Goal: Task Accomplishment & Management: Manage account settings

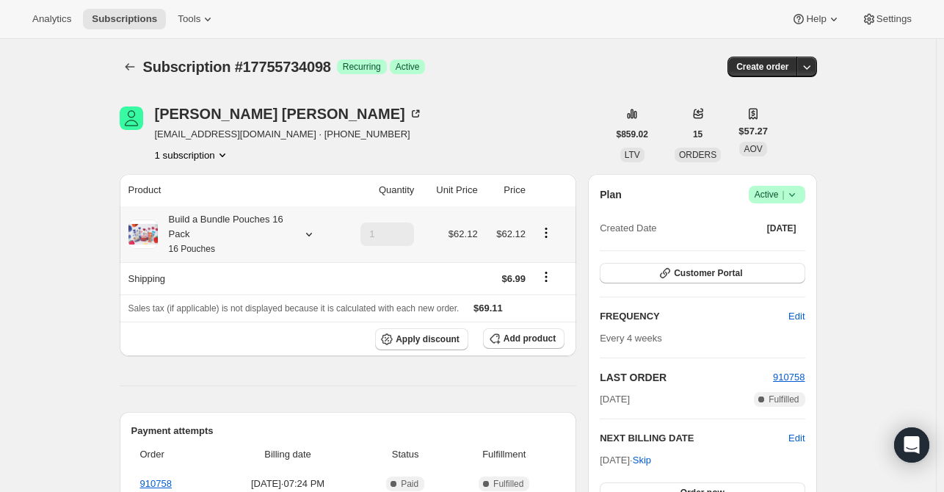
click at [311, 238] on icon at bounding box center [309, 234] width 15 height 15
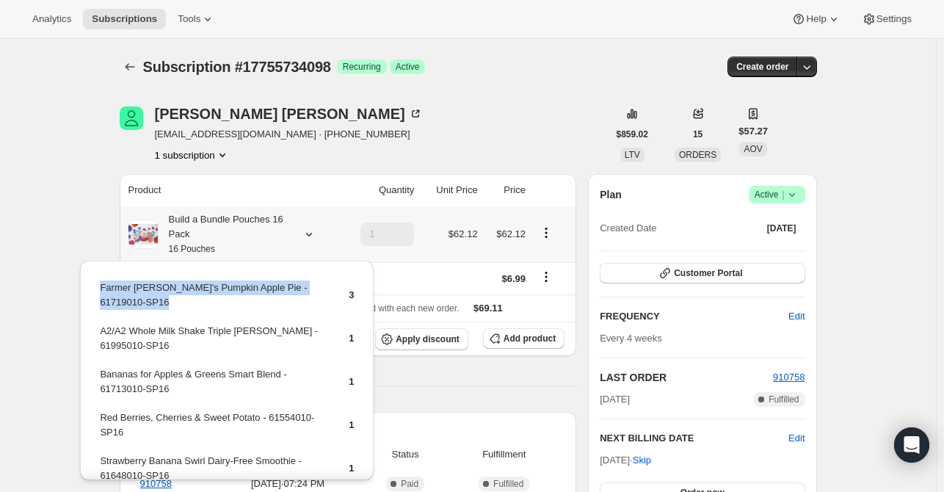
drag, startPoint x: 318, startPoint y: 285, endPoint x: 97, endPoint y: 288, distance: 220.9
copy tbody "Farmer [PERSON_NAME]'s Pumpkin Apple Pie - 61719010-SP16"
click at [511, 332] on span "Add product" at bounding box center [529, 338] width 52 height 12
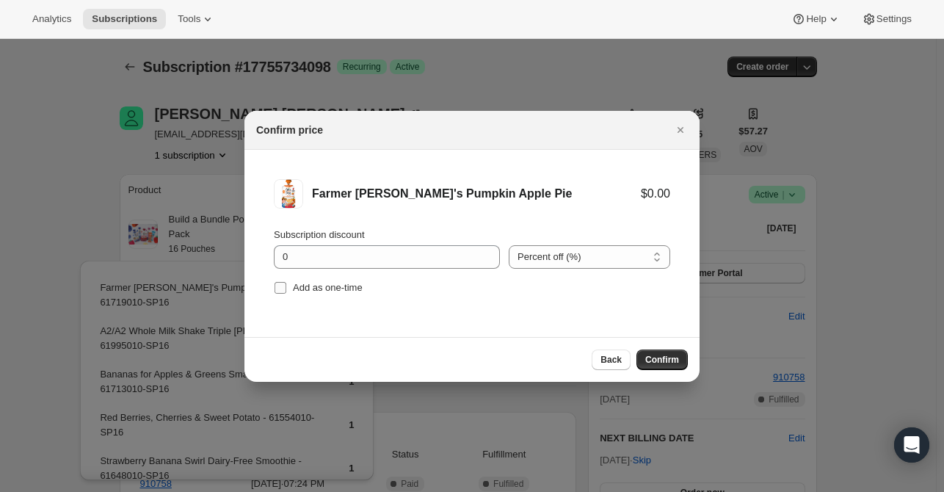
click at [320, 287] on span "Add as one-time" at bounding box center [328, 287] width 70 height 11
click at [286, 287] on input "Add as one-time" at bounding box center [280, 288] width 12 height 12
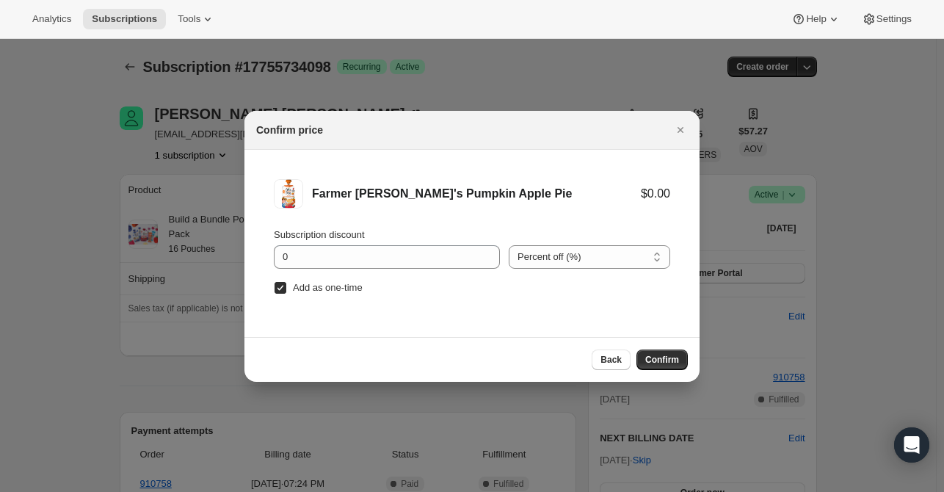
click at [320, 287] on span "Add as one-time" at bounding box center [328, 287] width 70 height 11
click at [286, 287] on input "Add as one-time" at bounding box center [280, 288] width 12 height 12
click at [320, 287] on span "Add as one-time" at bounding box center [328, 287] width 70 height 11
click at [286, 287] on input "Add as one-time" at bounding box center [280, 288] width 12 height 12
checkbox input "true"
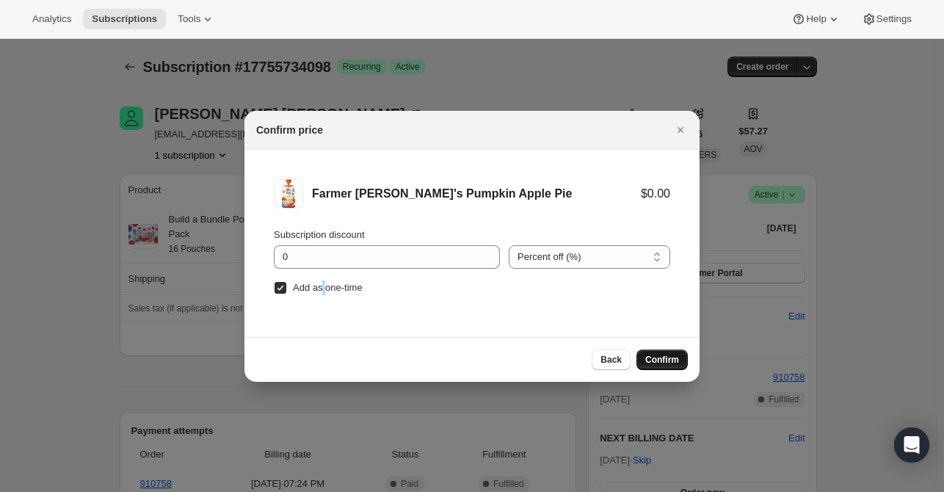
click at [681, 365] on button "Confirm" at bounding box center [661, 359] width 51 height 21
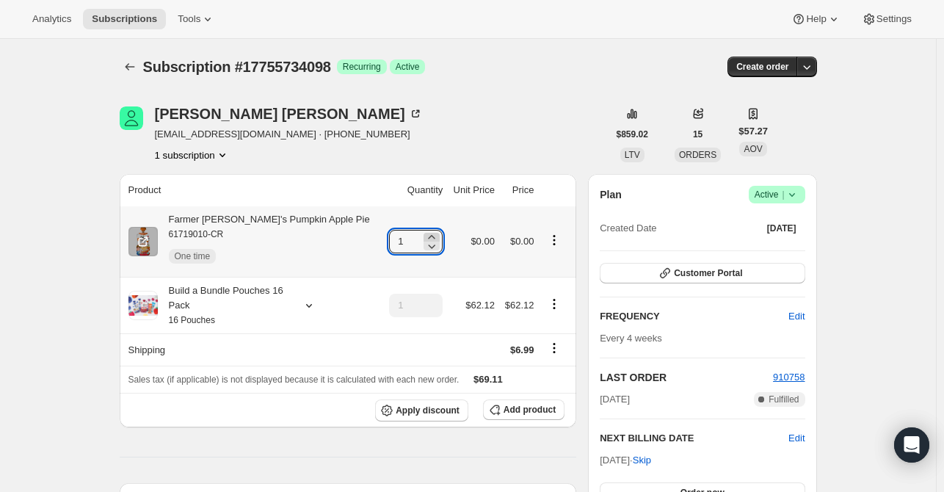
click at [424, 233] on icon at bounding box center [431, 237] width 15 height 15
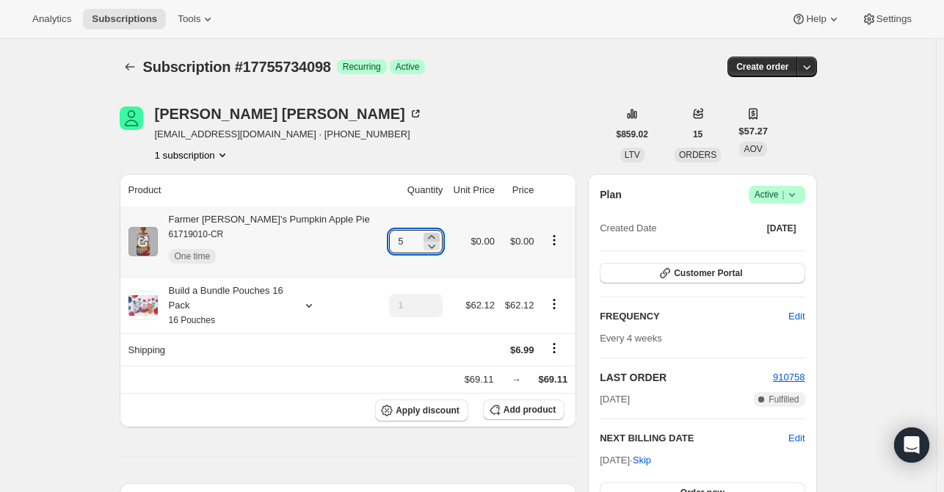
type input "6"
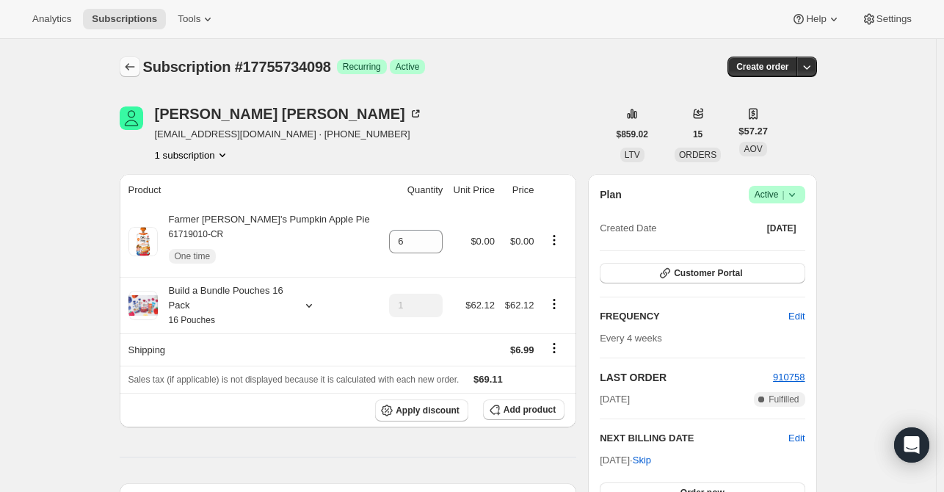
click at [124, 65] on button "Subscriptions" at bounding box center [130, 66] width 21 height 21
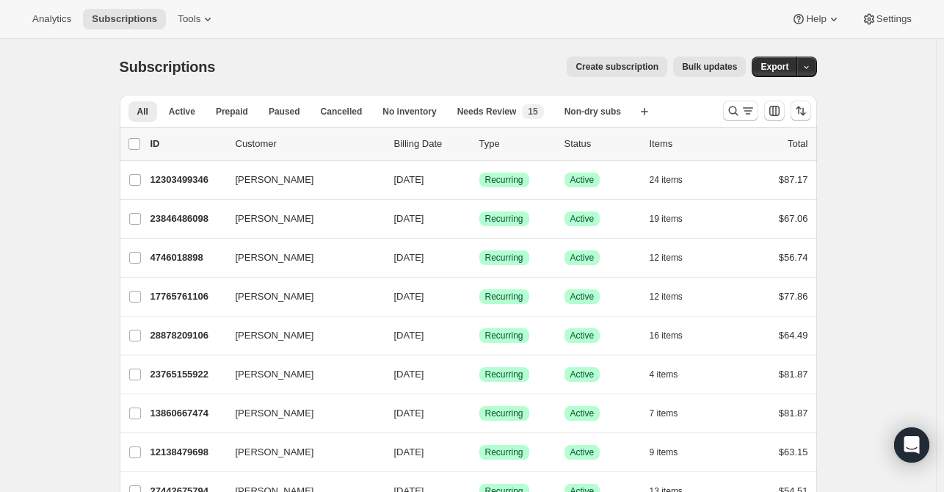
click at [124, 65] on span "Subscriptions" at bounding box center [168, 67] width 96 height 16
click at [737, 112] on icon "Search and filter results" at bounding box center [733, 110] width 15 height 15
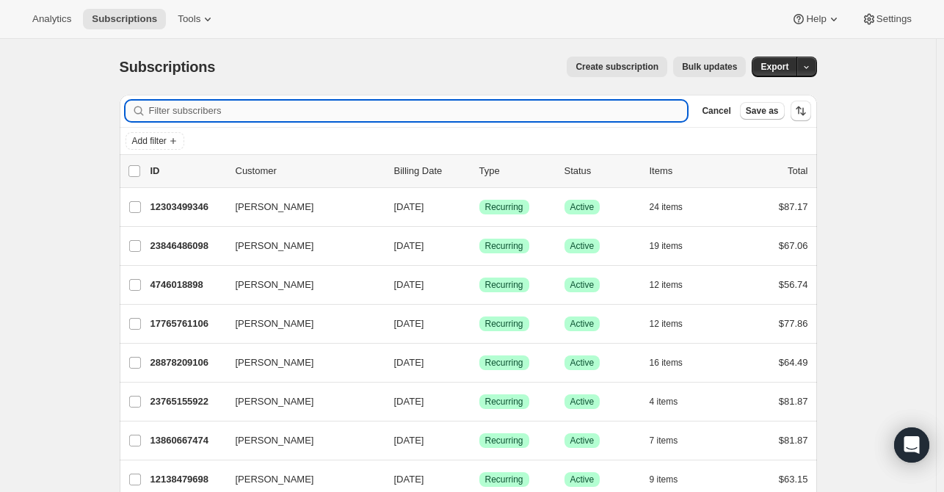
click at [553, 114] on input "Filter subscribers" at bounding box center [418, 111] width 539 height 21
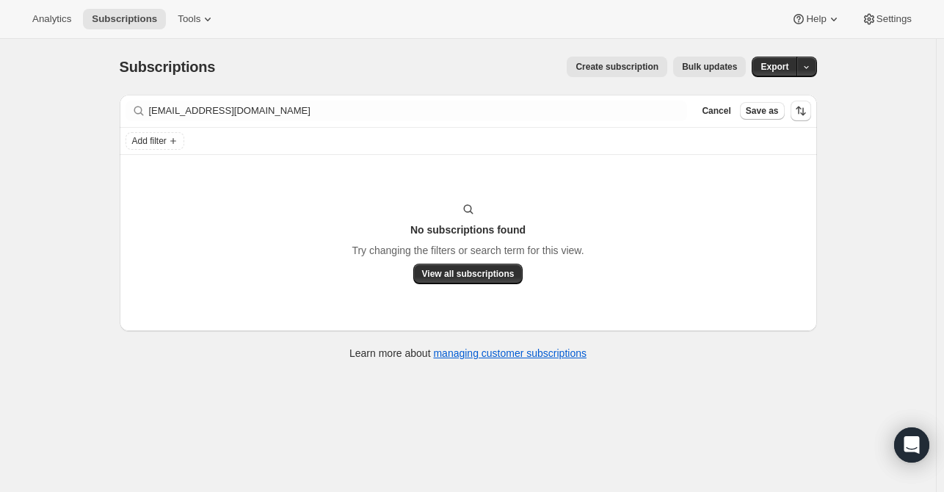
click at [650, 128] on div "Add filter" at bounding box center [468, 141] width 697 height 26
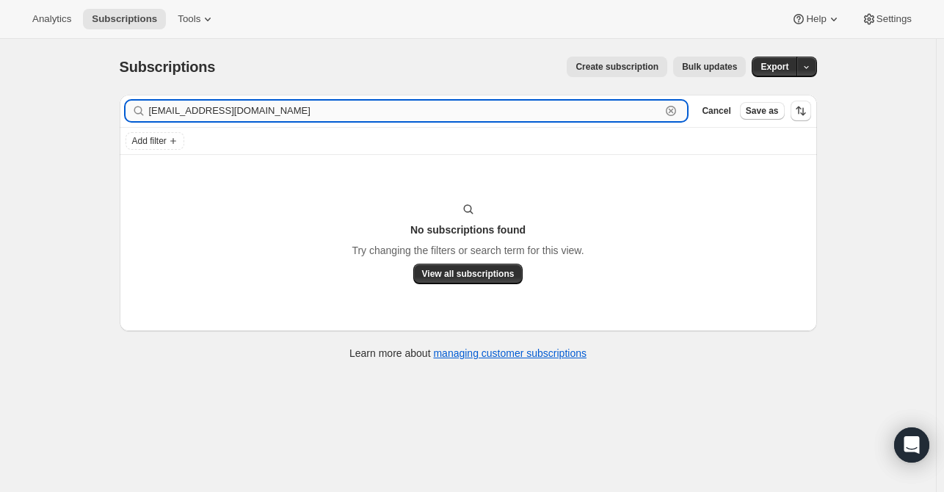
click at [660, 115] on input "[EMAIL_ADDRESS][DOMAIN_NAME]" at bounding box center [405, 111] width 512 height 21
type input "j"
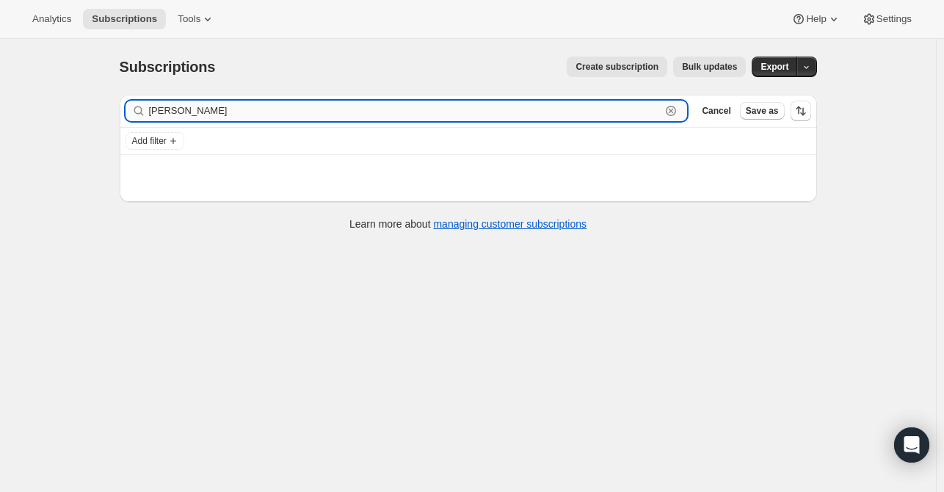
type input "[PERSON_NAME]"
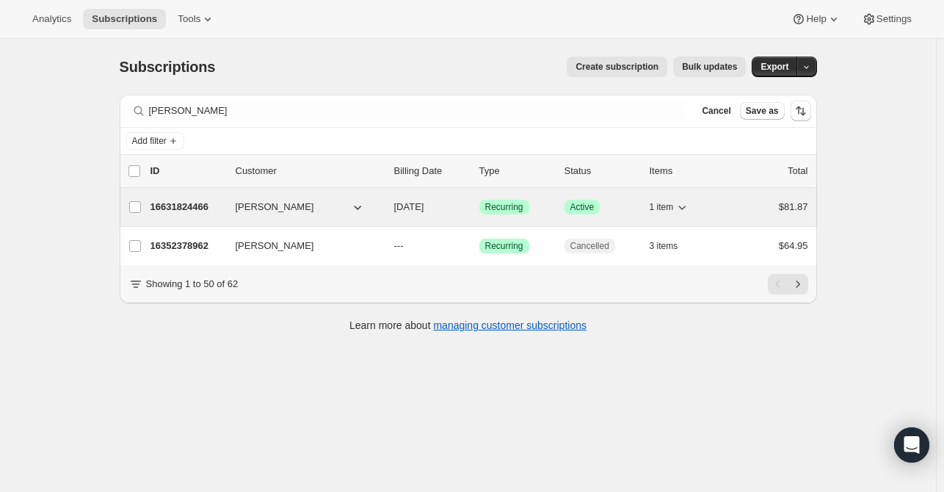
click at [170, 203] on p "16631824466" at bounding box center [186, 207] width 73 height 15
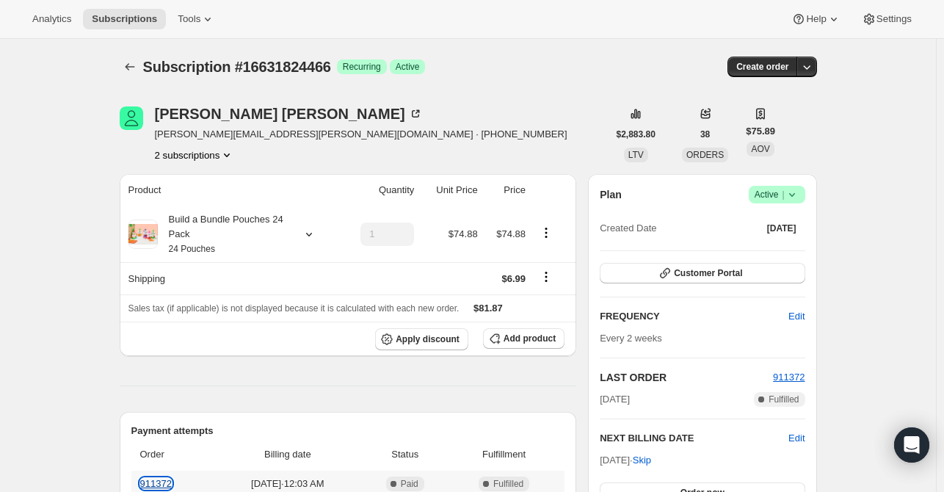
click at [156, 482] on link "911372" at bounding box center [156, 483] width 32 height 11
click at [315, 236] on icon at bounding box center [309, 234] width 15 height 15
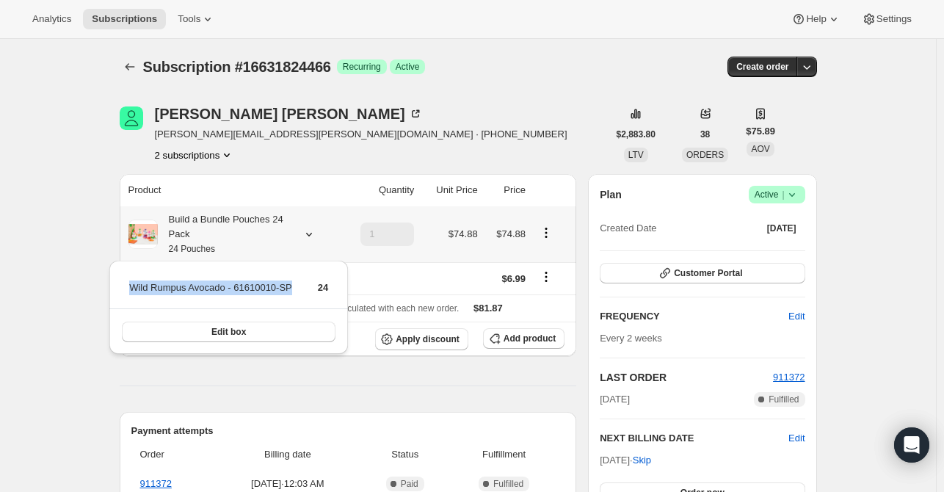
drag, startPoint x: 294, startPoint y: 291, endPoint x: 127, endPoint y: 291, distance: 167.3
click at [127, 291] on table "Wild Rumpus Avocado - 61610010-SP 24" at bounding box center [228, 293] width 203 height 30
copy td "Wild Rumpus Avocado - 61610010-SP"
click at [519, 338] on span "Add product" at bounding box center [529, 338] width 52 height 12
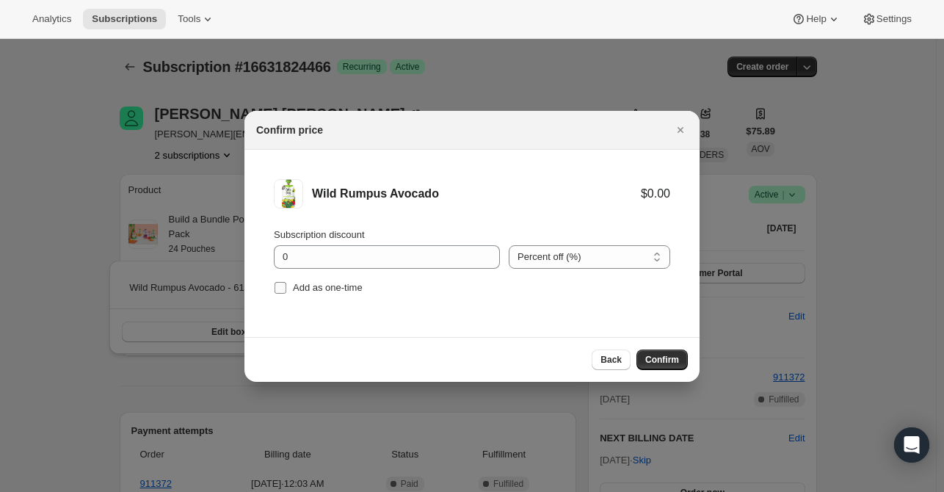
click at [318, 285] on span "Add as one-time" at bounding box center [328, 287] width 70 height 11
click at [286, 285] on input "Add as one-time" at bounding box center [280, 288] width 12 height 12
checkbox input "true"
click at [660, 357] on span "Confirm" at bounding box center [662, 360] width 34 height 12
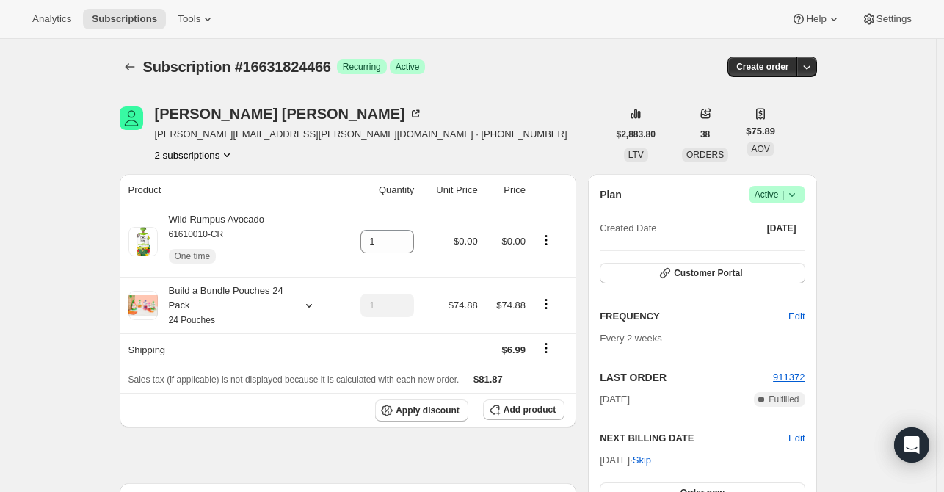
click at [194, 154] on button "2 subscriptions" at bounding box center [195, 154] width 80 height 15
click at [194, 178] on span "16352378962" at bounding box center [176, 181] width 59 height 11
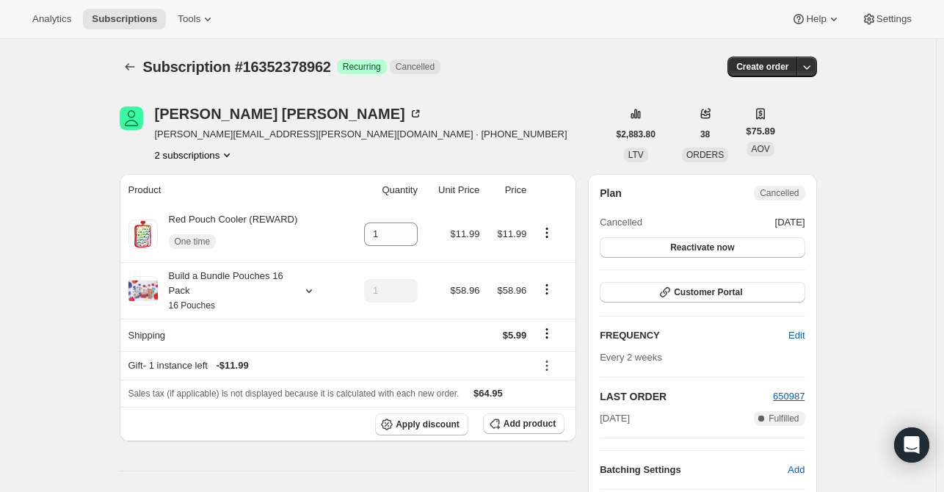
click at [205, 153] on button "2 subscriptions" at bounding box center [195, 154] width 80 height 15
click at [198, 203] on span "16631824466" at bounding box center [176, 206] width 59 height 11
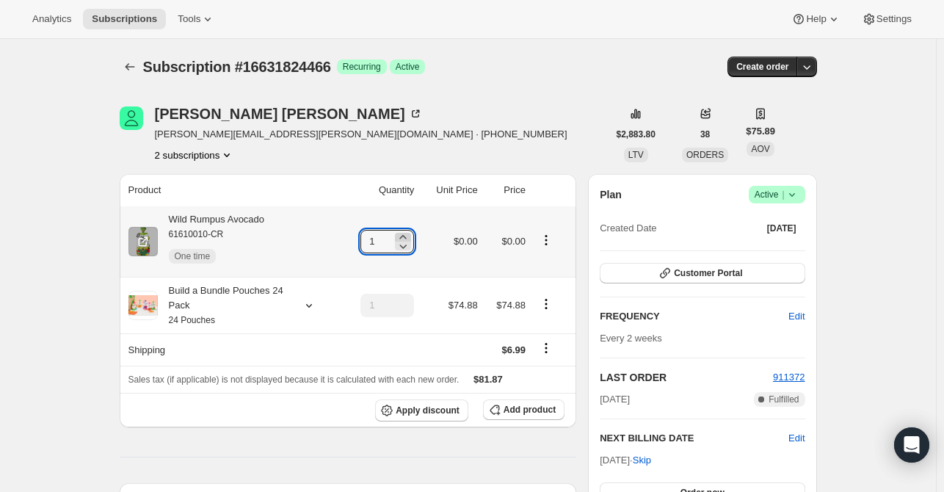
click at [409, 236] on icon at bounding box center [402, 237] width 15 height 15
type input "4"
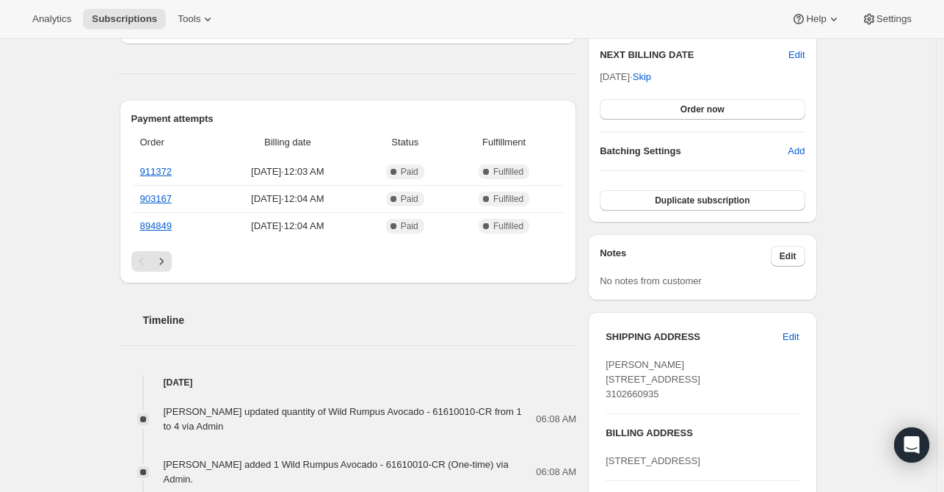
scroll to position [384, 0]
click at [68, 118] on div "Subscription #16631824466. This page is ready Subscription #16631824466 Success…" at bounding box center [468, 296] width 936 height 1284
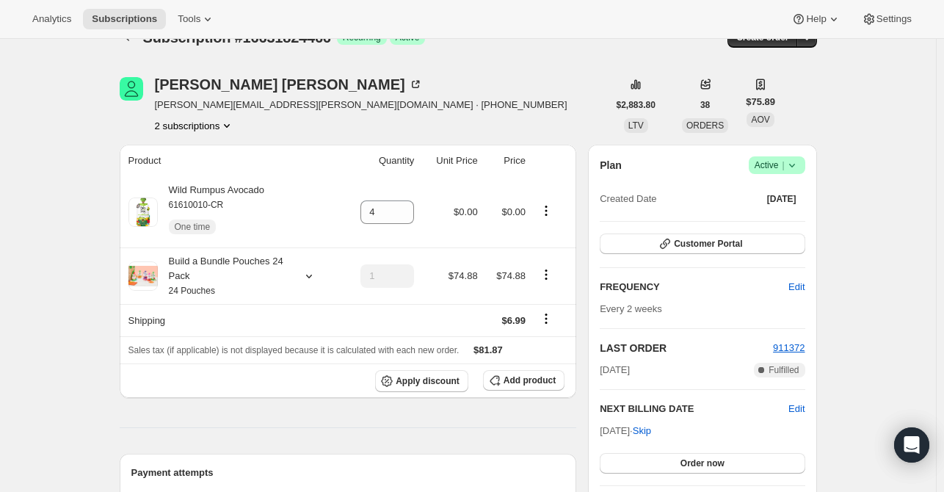
scroll to position [3, 0]
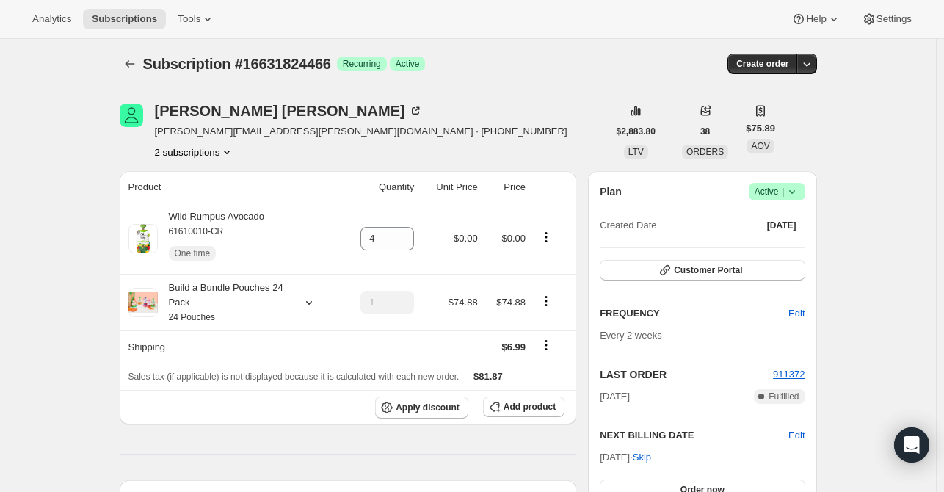
click at [489, 138] on div "[PERSON_NAME] [PERSON_NAME][EMAIL_ADDRESS][PERSON_NAME][DOMAIN_NAME] · [PHONE_N…" at bounding box center [364, 131] width 488 height 56
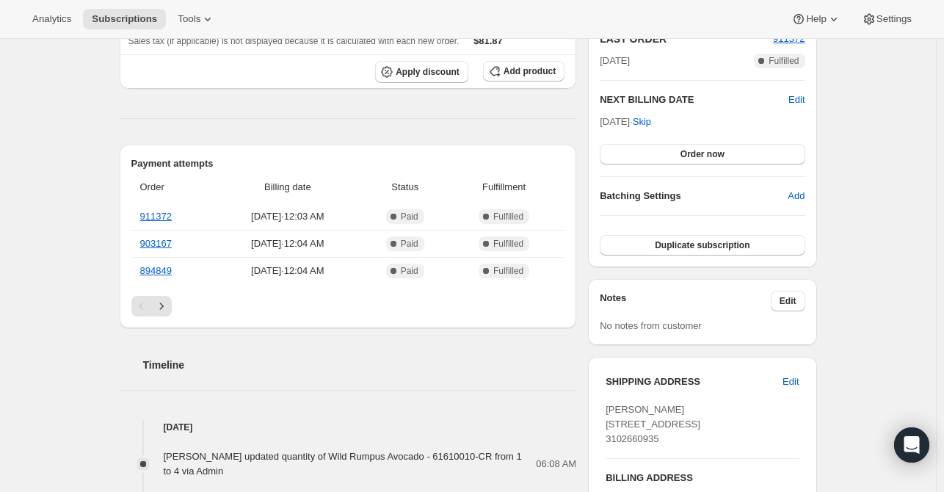
scroll to position [443, 0]
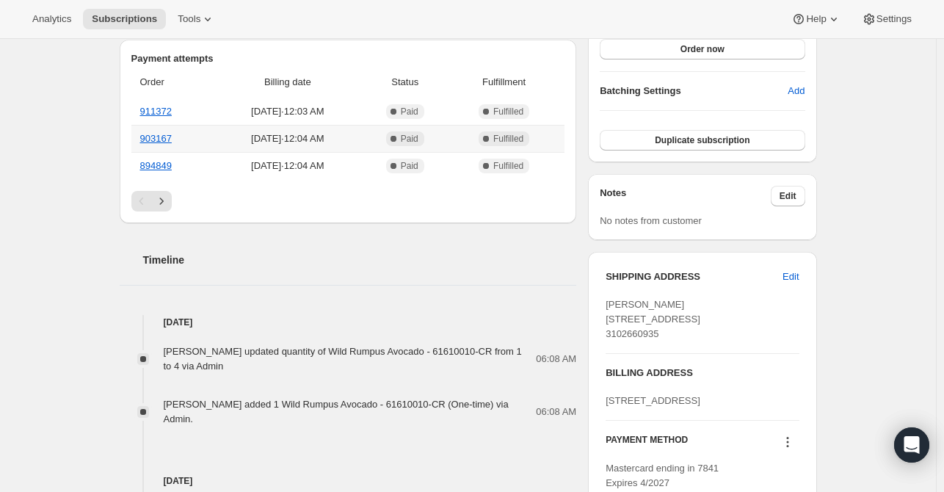
click at [489, 138] on icon at bounding box center [485, 138] width 15 height 15
drag, startPoint x: 942, startPoint y: 253, endPoint x: 948, endPoint y: 142, distance: 111.0
click at [892, 156] on div "Subscription #16631824466. This page is ready Subscription #16631824466 Success…" at bounding box center [468, 238] width 936 height 1284
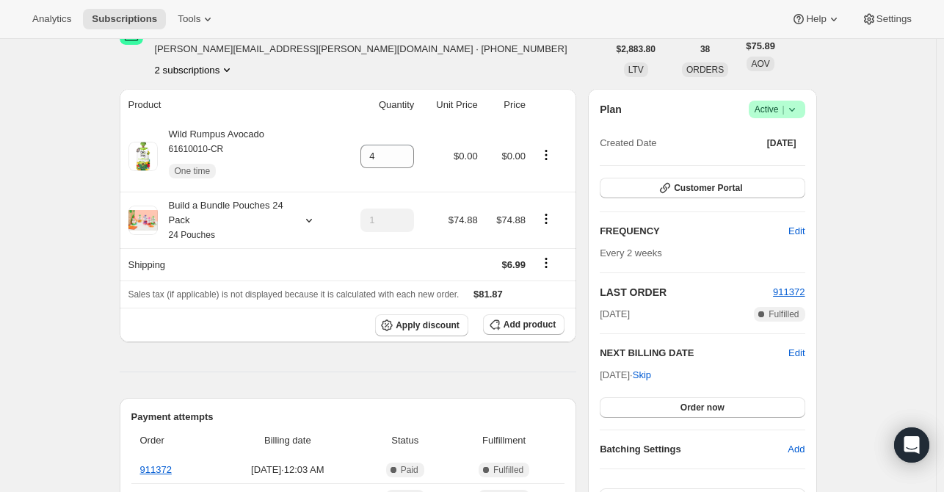
scroll to position [0, 0]
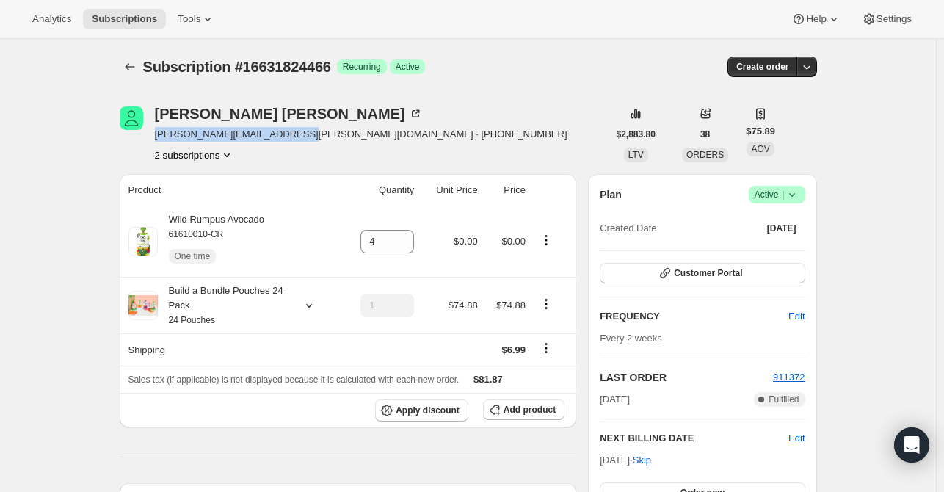
drag, startPoint x: 292, startPoint y: 134, endPoint x: 156, endPoint y: 139, distance: 136.5
click at [156, 139] on div "[PERSON_NAME] [PERSON_NAME][EMAIL_ADDRESS][PERSON_NAME][DOMAIN_NAME] · [PHONE_N…" at bounding box center [364, 134] width 488 height 56
copy span "[PERSON_NAME][EMAIL_ADDRESS][PERSON_NAME][DOMAIN_NAME]"
click at [128, 64] on icon "Subscriptions" at bounding box center [130, 66] width 15 height 15
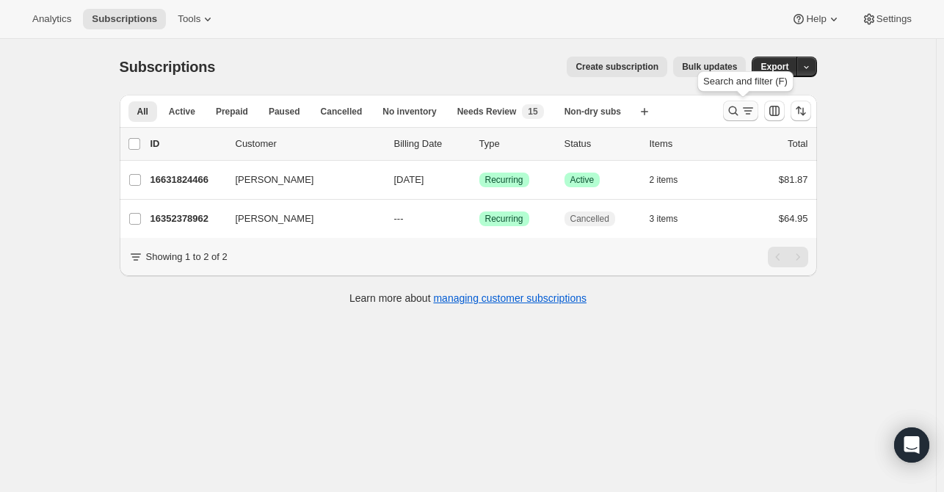
click at [737, 109] on icon "Search and filter results" at bounding box center [733, 111] width 10 height 10
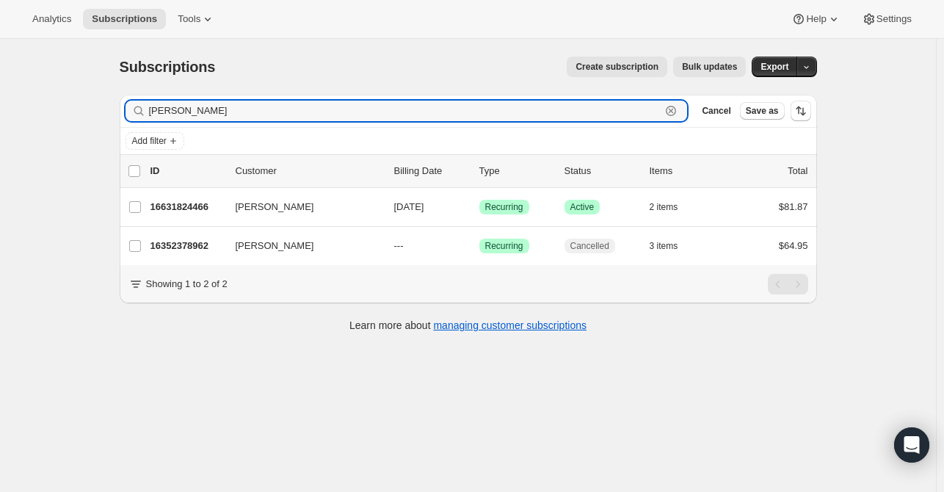
click at [674, 110] on icon "button" at bounding box center [670, 111] width 5 height 5
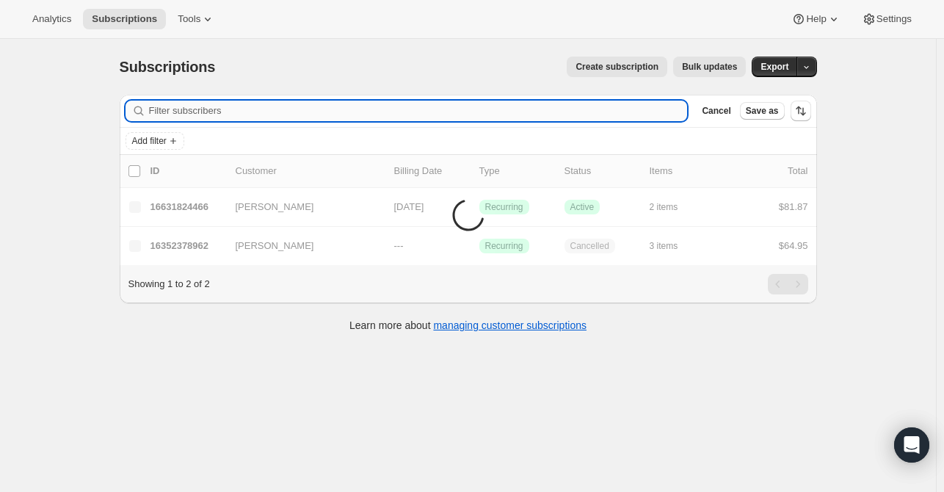
paste input "[EMAIL_ADDRESS][DOMAIN_NAME]"
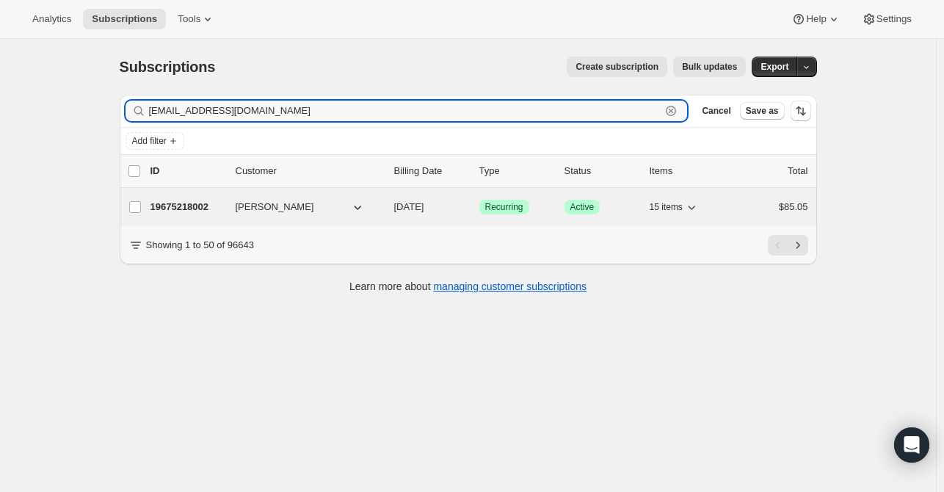
type input "[EMAIL_ADDRESS][DOMAIN_NAME]"
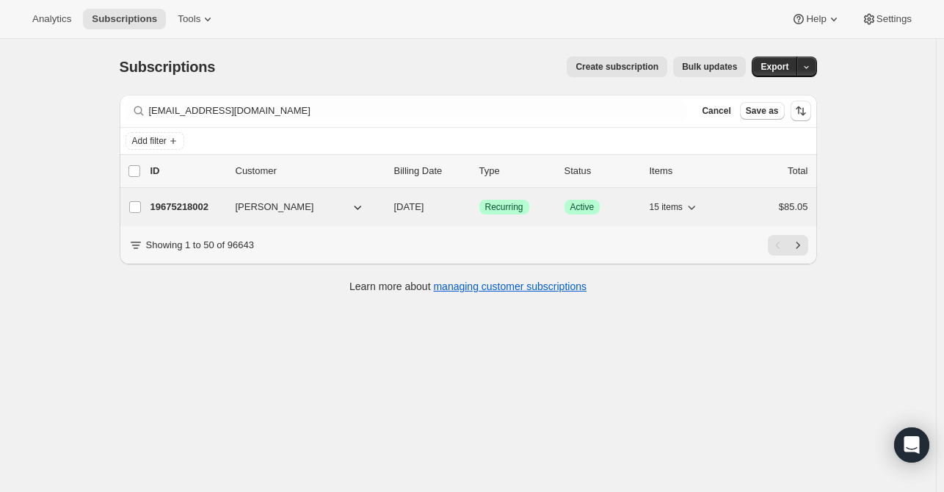
click at [161, 209] on p "19675218002" at bounding box center [186, 207] width 73 height 15
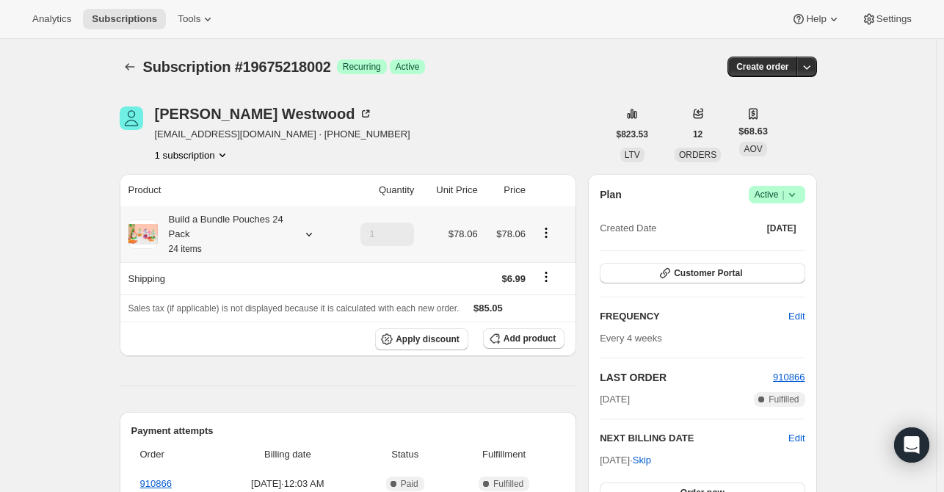
click at [314, 235] on icon at bounding box center [309, 234] width 15 height 15
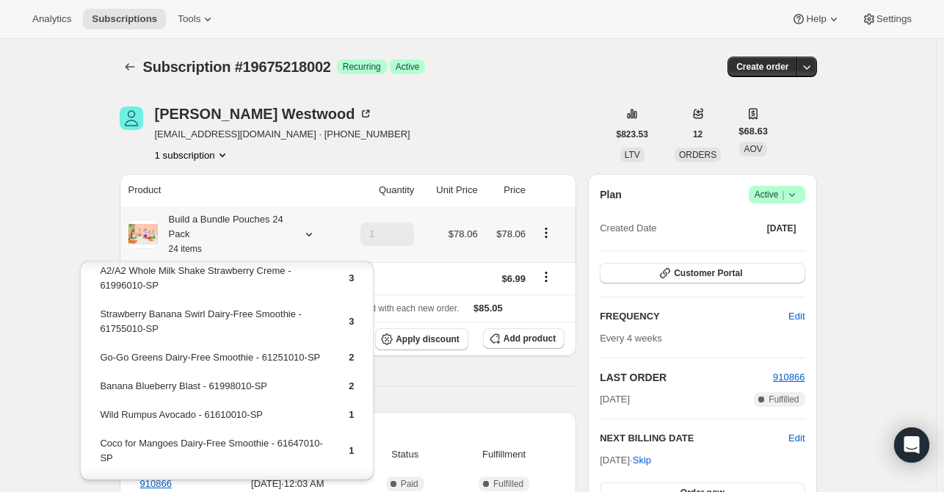
scroll to position [185, 0]
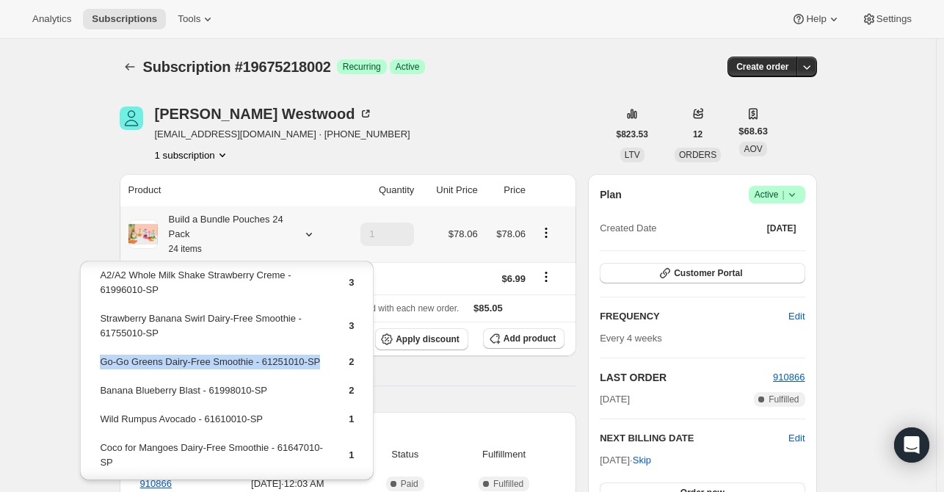
drag, startPoint x: 320, startPoint y: 359, endPoint x: 103, endPoint y: 359, distance: 217.2
click at [103, 359] on tr "Go-Go Greens Dairy-Free Smoothie - 61251010-SP 2" at bounding box center [226, 367] width 255 height 27
copy td "Go-Go Greens Dairy-Free Smoothie - 61251010-SP"
click at [503, 329] on button "Add product" at bounding box center [523, 338] width 81 height 21
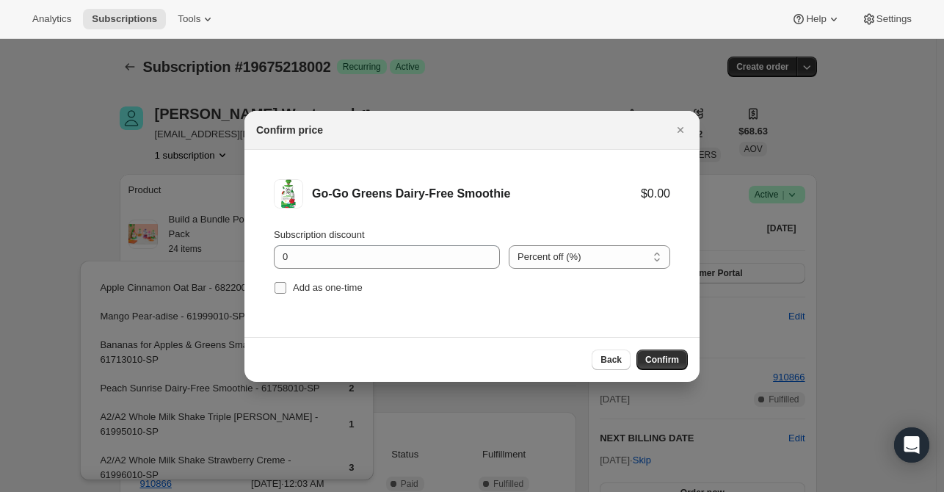
click at [359, 282] on span "Add as one-time" at bounding box center [328, 287] width 70 height 11
click at [286, 282] on input "Add as one-time" at bounding box center [280, 288] width 12 height 12
checkbox input "true"
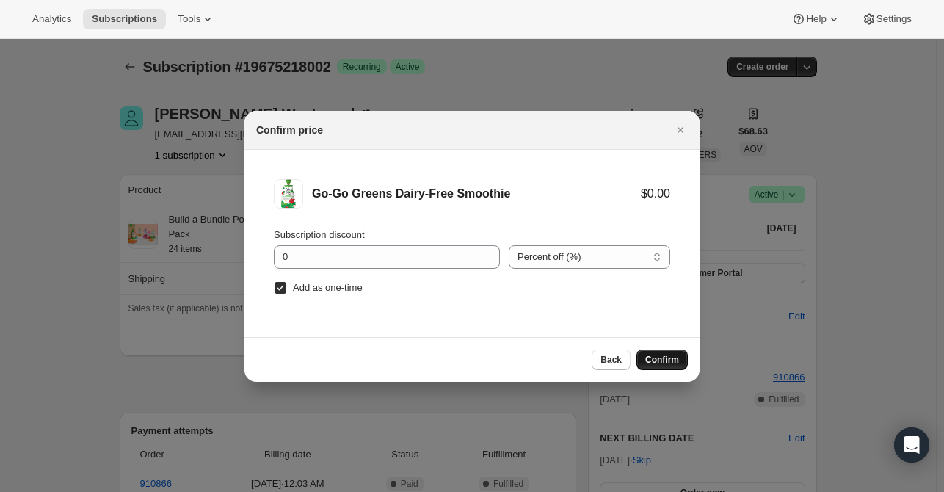
click at [663, 357] on span "Confirm" at bounding box center [662, 360] width 34 height 12
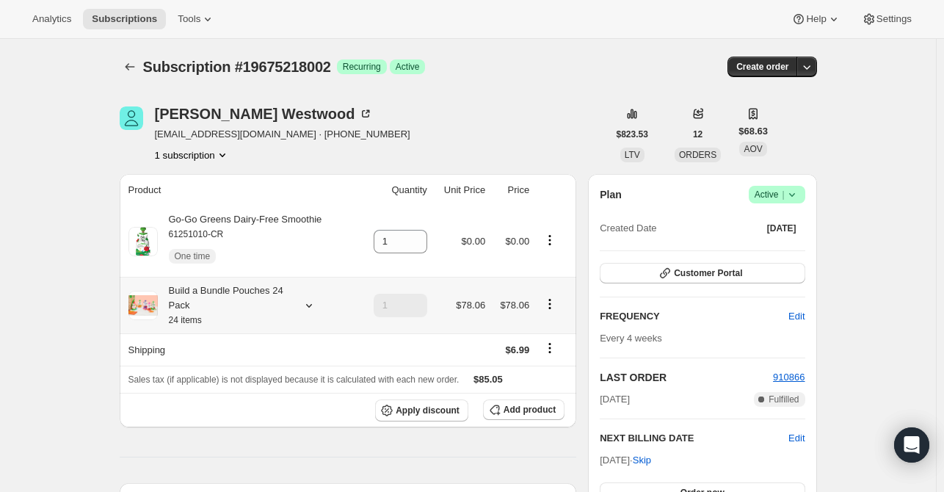
click at [309, 309] on icon at bounding box center [309, 305] width 15 height 15
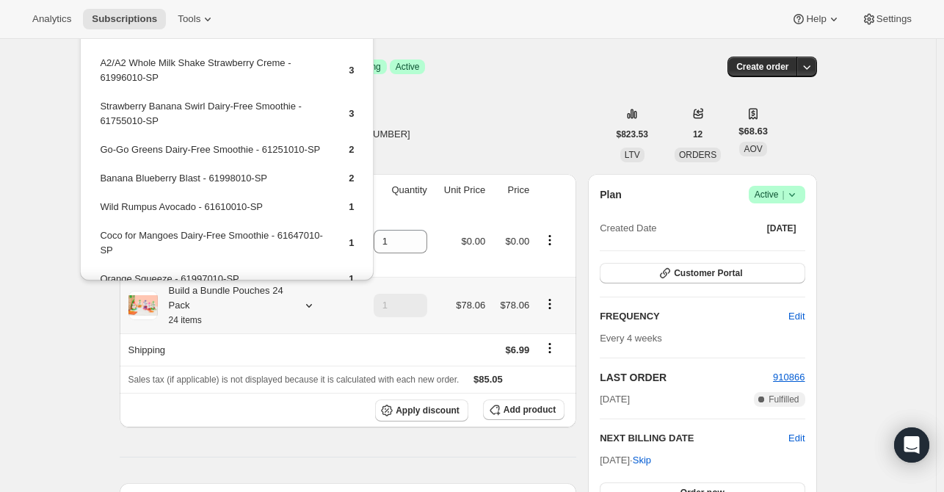
scroll to position [150, 0]
drag, startPoint x: 271, startPoint y: 209, endPoint x: 102, endPoint y: 214, distance: 169.6
click at [102, 214] on td "Wild Rumpus Avocado - 61610010-SP" at bounding box center [211, 210] width 225 height 27
copy td "Wild Rumpus Avocado - 61610010-SP"
click at [517, 414] on span "Add product" at bounding box center [529, 410] width 52 height 12
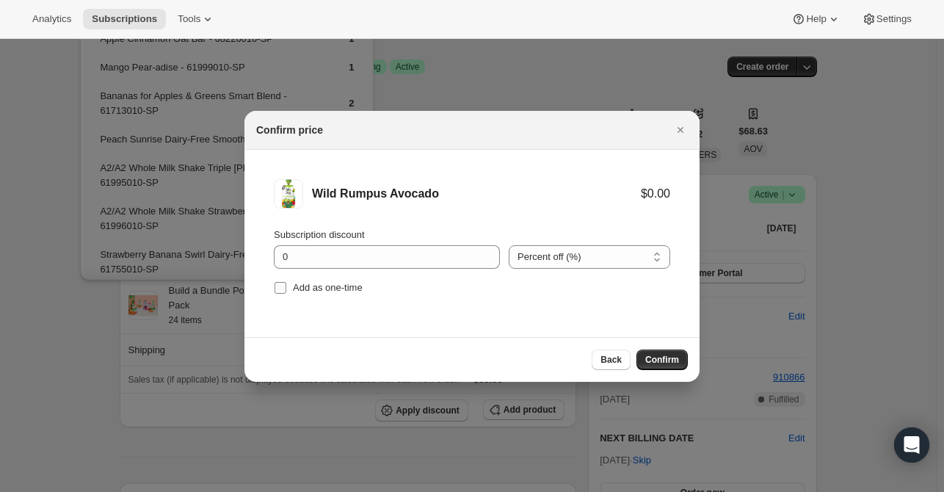
click at [338, 282] on span "Add as one-time" at bounding box center [328, 287] width 70 height 11
click at [286, 282] on input "Add as one-time" at bounding box center [280, 288] width 12 height 12
checkbox input "true"
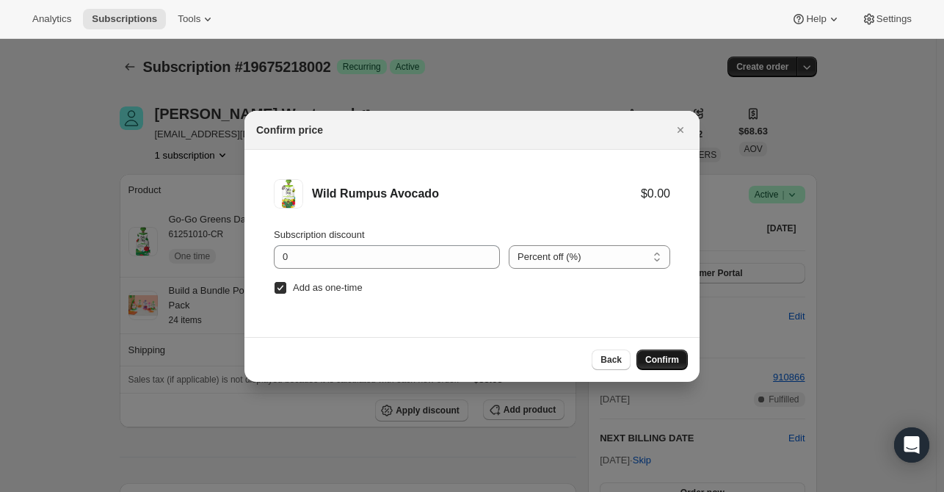
click at [671, 354] on span "Confirm" at bounding box center [662, 360] width 34 height 12
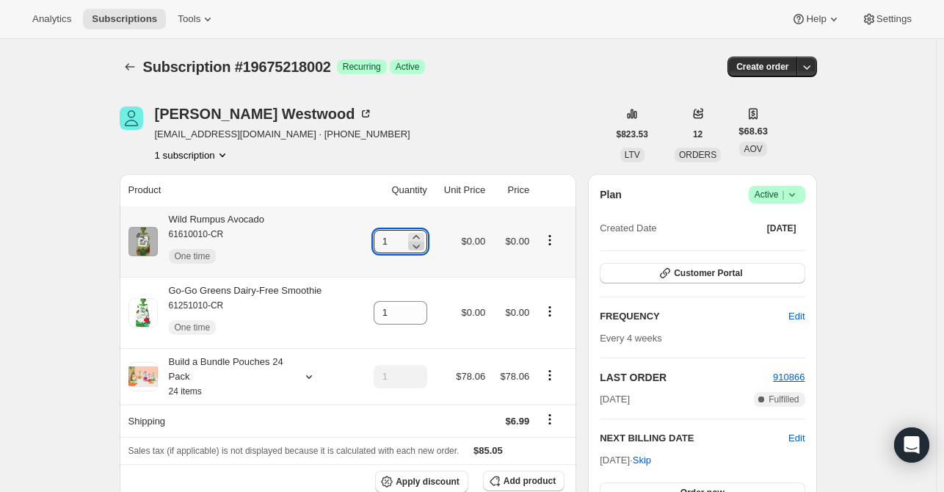
click at [421, 238] on icon at bounding box center [416, 245] width 15 height 15
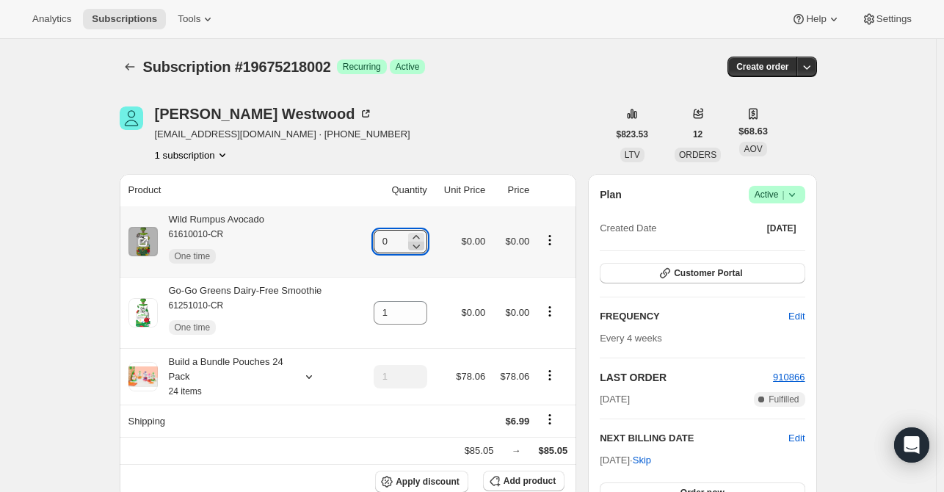
click at [420, 238] on icon at bounding box center [416, 245] width 15 height 15
click at [415, 235] on icon at bounding box center [416, 237] width 15 height 15
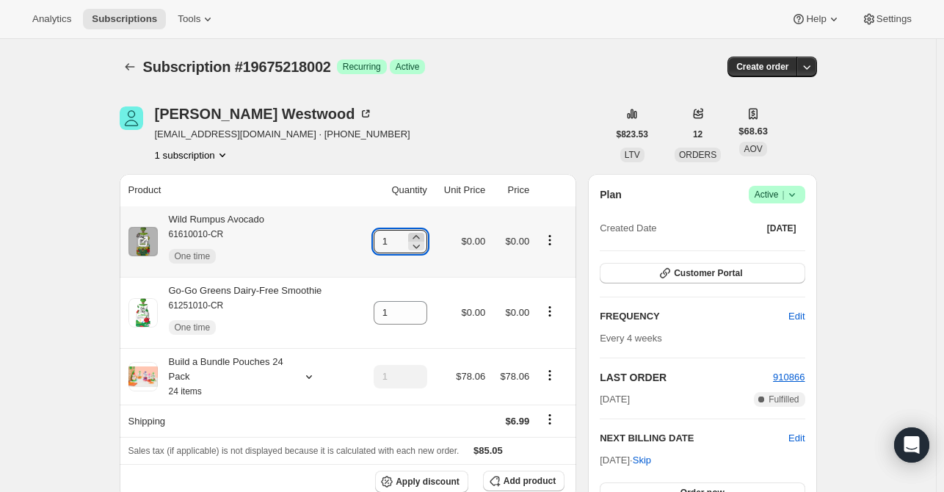
click at [415, 235] on icon at bounding box center [416, 237] width 15 height 15
type input "2"
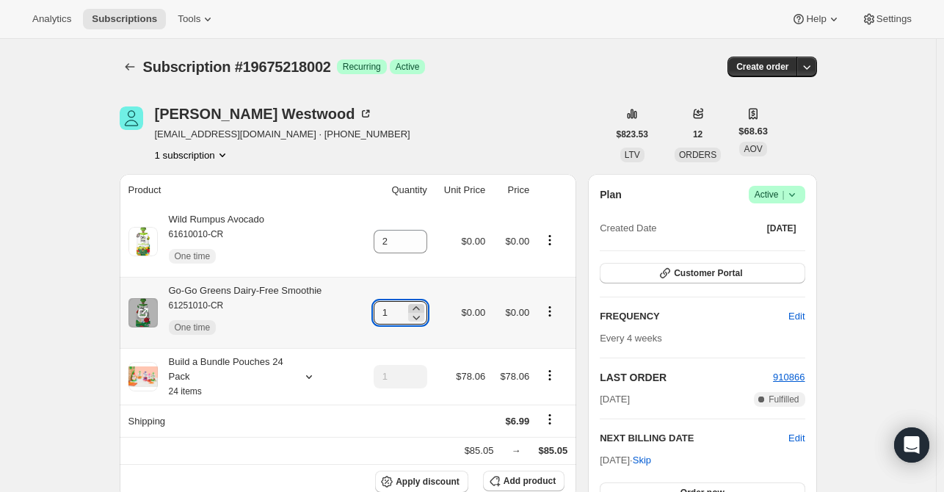
click at [412, 307] on icon at bounding box center [416, 308] width 15 height 15
type input "2"
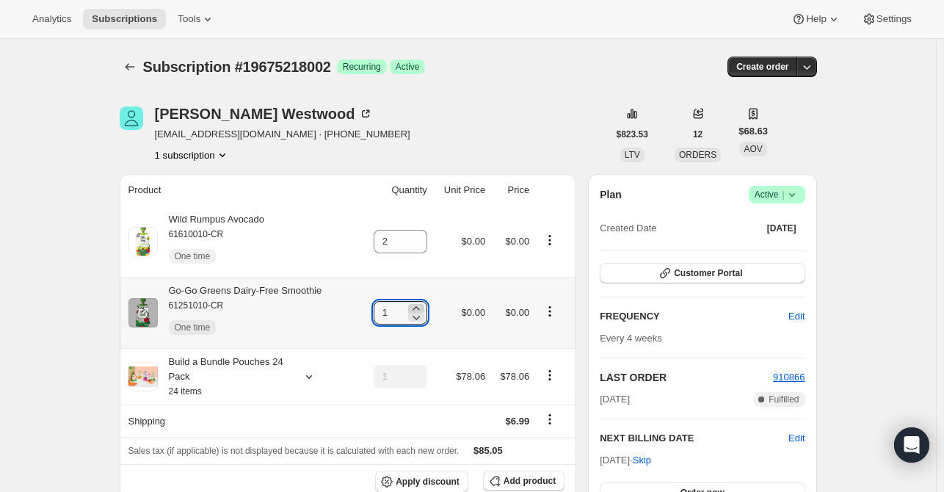
click at [416, 306] on icon at bounding box center [416, 308] width 15 height 15
type input "2"
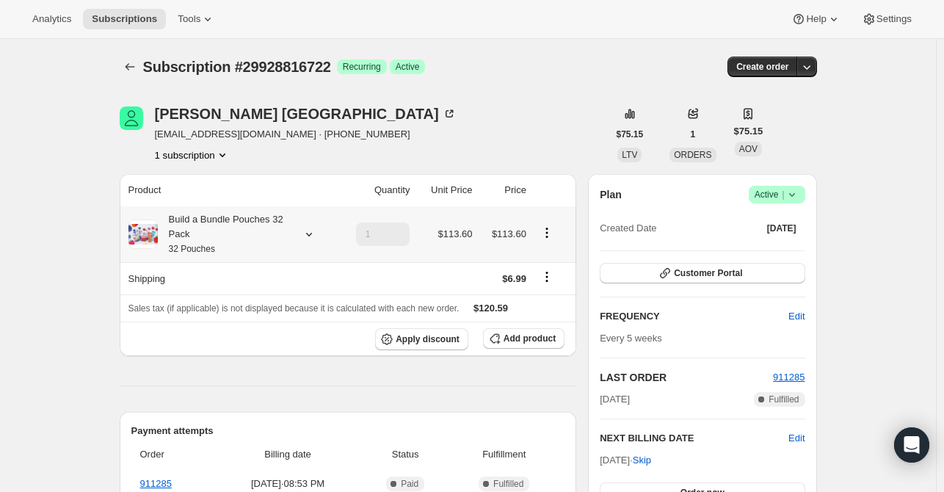
click at [311, 234] on icon at bounding box center [308, 235] width 6 height 4
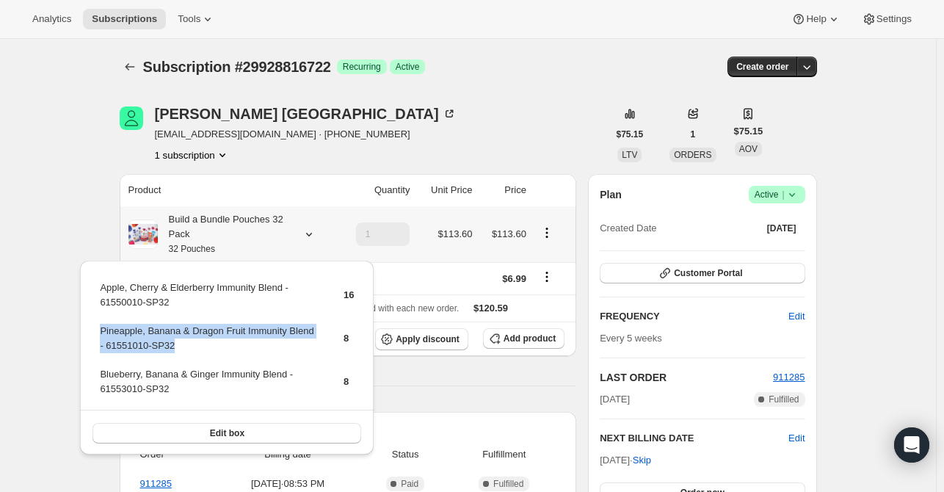
drag, startPoint x: 179, startPoint y: 342, endPoint x: 100, endPoint y: 335, distance: 79.5
click at [100, 335] on td "Pineapple, Banana & Dragon Fruit Immunity Blend - 61551010-SP32" at bounding box center [208, 344] width 219 height 42
copy td "Pineapple, Banana & Dragon Fruit Immunity Blend - 61551010-SP32"
click at [533, 342] on span "Add product" at bounding box center [529, 338] width 52 height 12
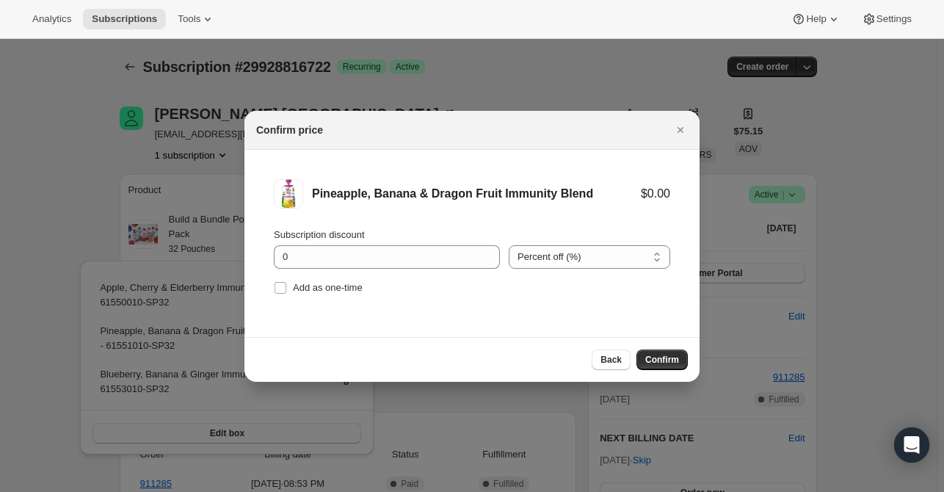
click at [367, 285] on div "Add as one-time" at bounding box center [472, 287] width 396 height 21
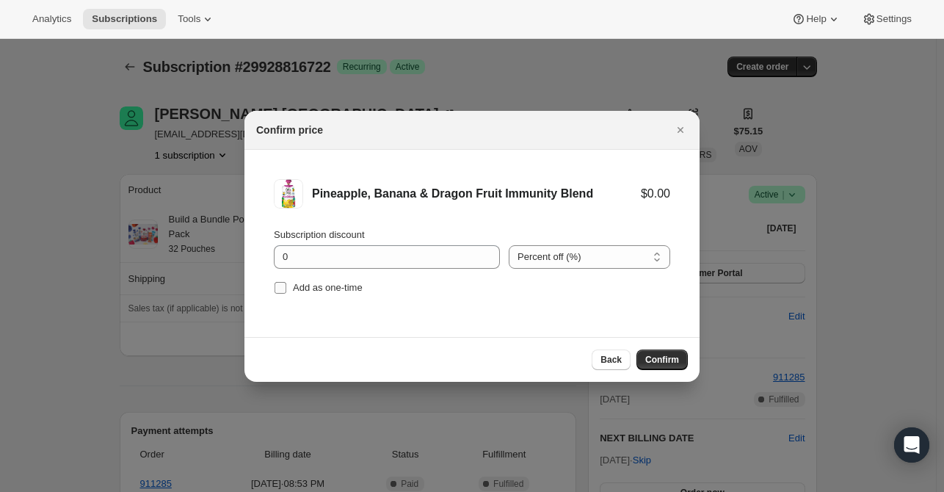
click at [335, 288] on span "Add as one-time" at bounding box center [328, 287] width 70 height 11
click at [286, 288] on input "Add as one-time" at bounding box center [280, 288] width 12 height 12
checkbox input "true"
click at [649, 359] on span "Confirm" at bounding box center [662, 360] width 34 height 12
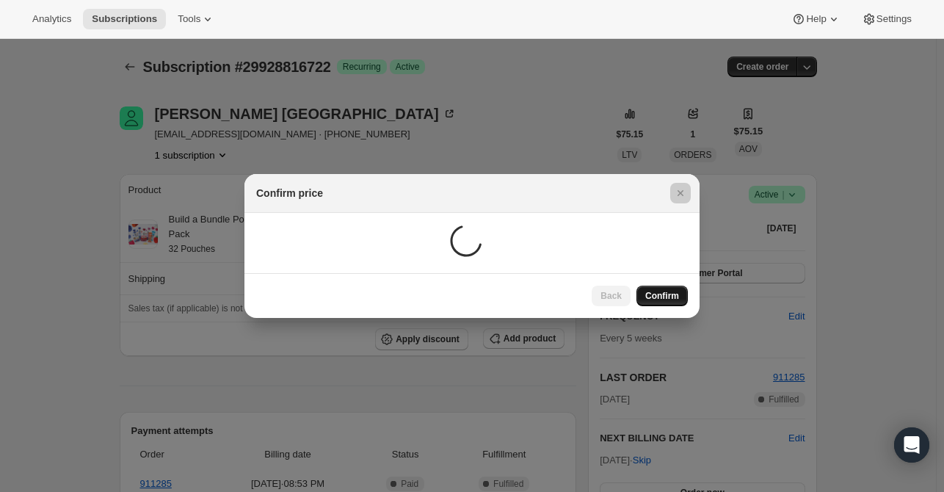
click at [649, 359] on div at bounding box center [472, 246] width 944 height 492
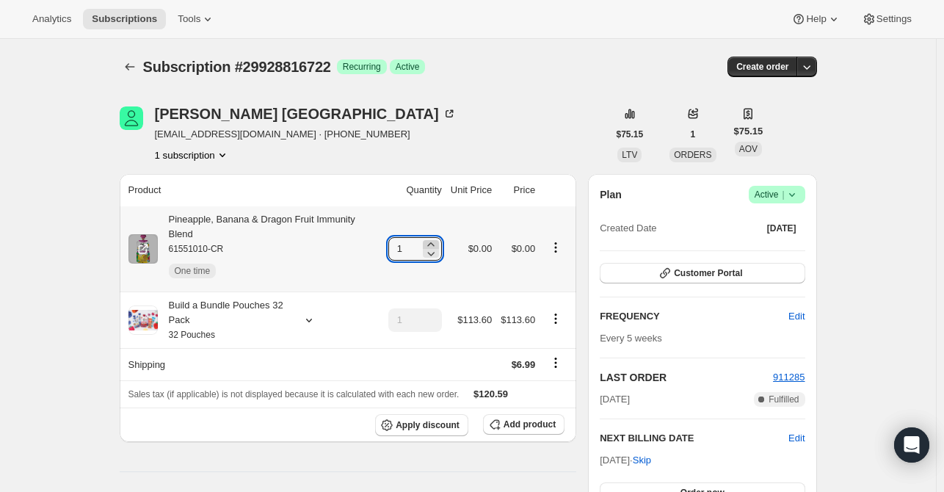
click at [429, 237] on icon at bounding box center [430, 244] width 15 height 15
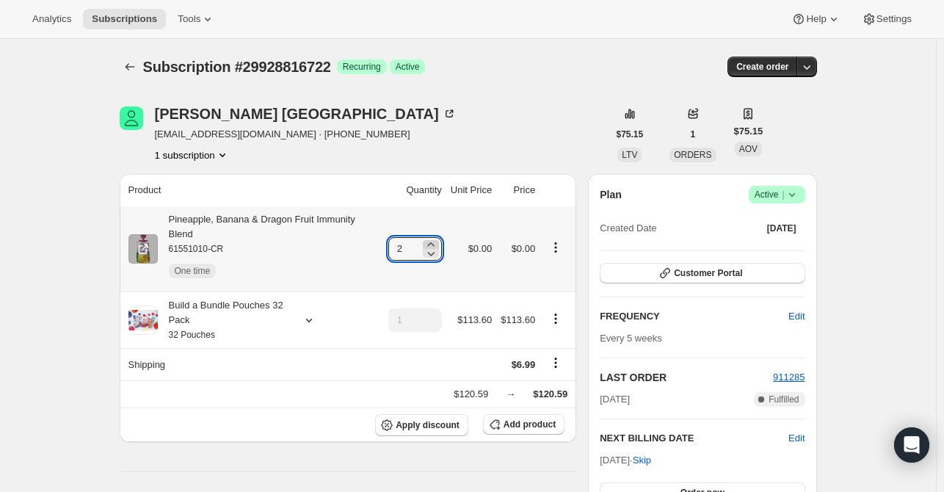
click at [429, 237] on icon at bounding box center [430, 244] width 15 height 15
type input "4"
